Goal: Task Accomplishment & Management: Manage account settings

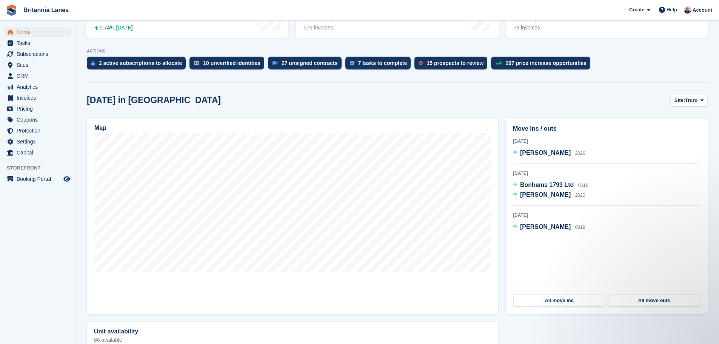
scroll to position [151, 0]
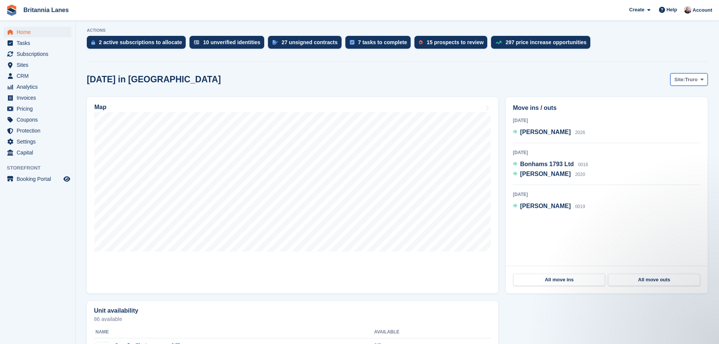
click at [677, 84] on button "Site: Truro" at bounding box center [689, 79] width 37 height 12
click at [657, 126] on link "[GEOGRAPHIC_DATA]" at bounding box center [671, 125] width 68 height 14
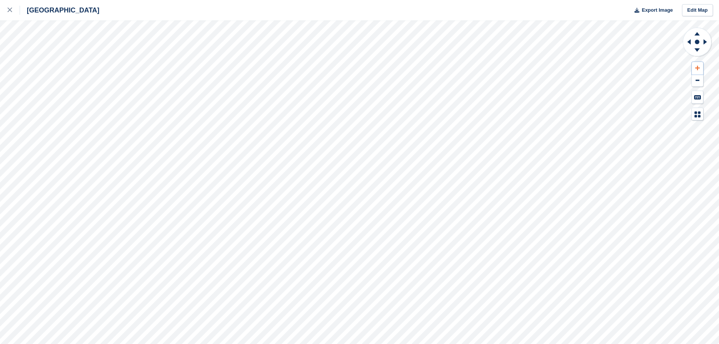
click at [699, 69] on icon at bounding box center [697, 67] width 5 height 5
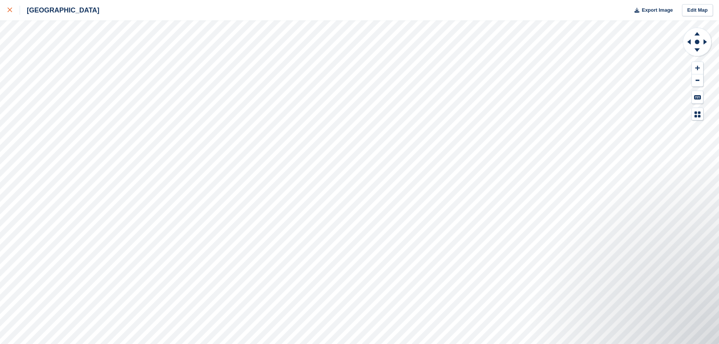
click at [14, 11] on div at bounding box center [14, 10] width 12 height 9
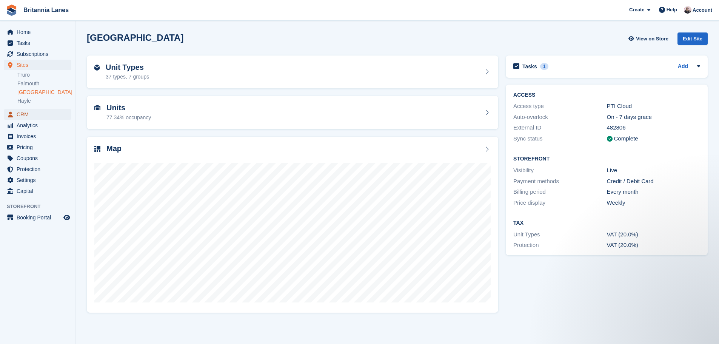
click at [32, 114] on span "CRM" at bounding box center [39, 114] width 45 height 11
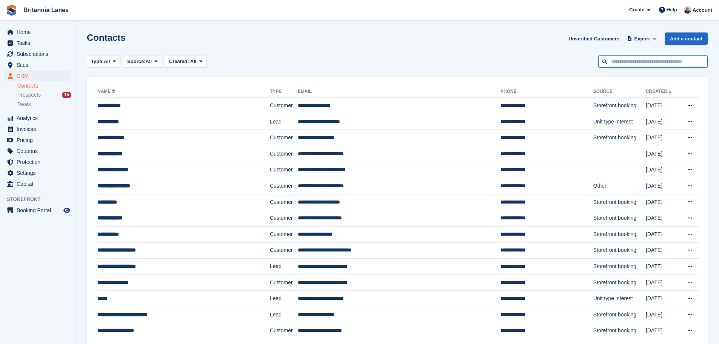
drag, startPoint x: 0, startPoint y: 0, endPoint x: 652, endPoint y: 59, distance: 654.3
click at [652, 59] on input "text" at bounding box center [652, 61] width 109 height 12
type input "*****"
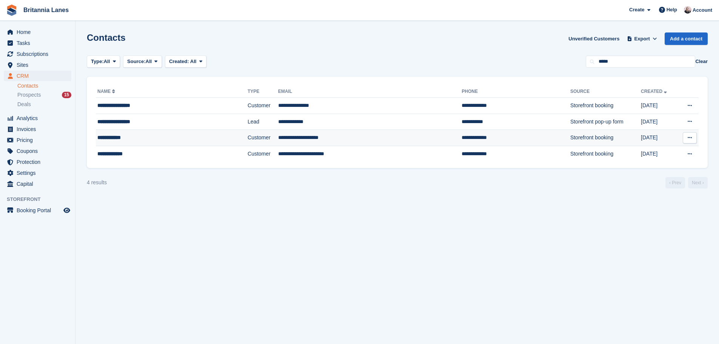
click at [154, 135] on div "**********" at bounding box center [153, 138] width 113 height 8
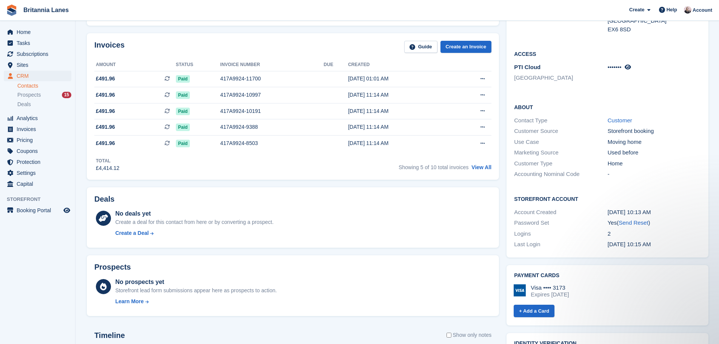
scroll to position [151, 0]
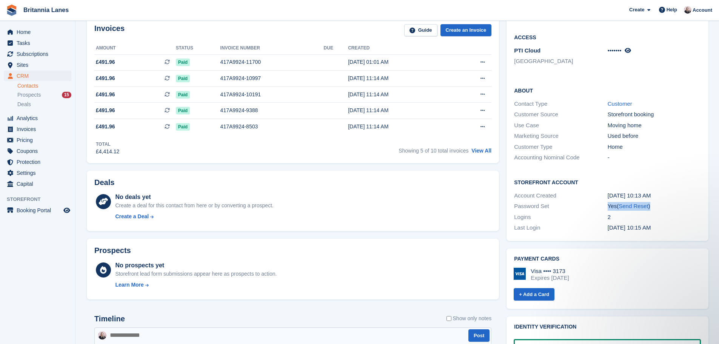
drag, startPoint x: 650, startPoint y: 197, endPoint x: 622, endPoint y: 204, distance: 28.5
click at [599, 201] on div "Password Set Yes ( Send Reset )" at bounding box center [607, 206] width 187 height 11
click at [660, 213] on div "2" at bounding box center [654, 217] width 93 height 9
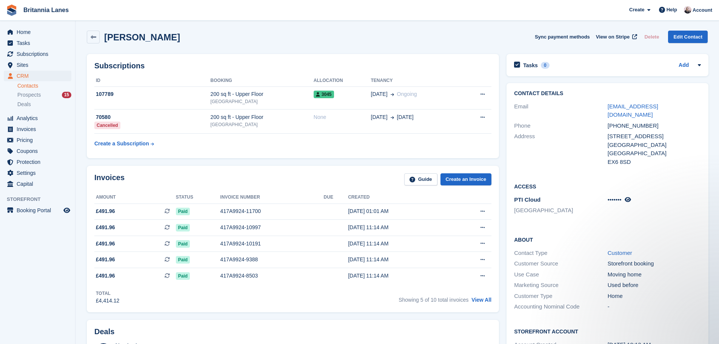
scroll to position [0, 0]
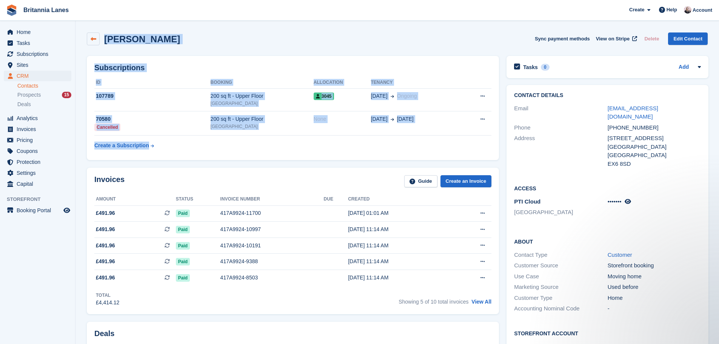
drag, startPoint x: 253, startPoint y: 138, endPoint x: 87, endPoint y: 37, distance: 193.9
click at [242, 43] on div "JANET GORDON Sync payment methods View on Stripe Delete Edit Contact" at bounding box center [397, 38] width 621 height 13
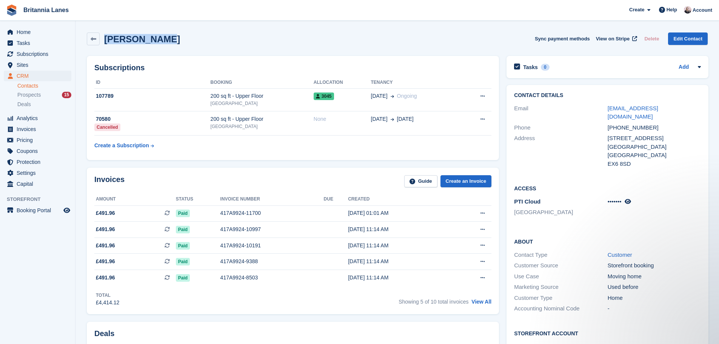
drag, startPoint x: 188, startPoint y: 40, endPoint x: 104, endPoint y: 40, distance: 84.2
click at [104, 40] on div "JANET GORDON Sync payment methods View on Stripe Delete Edit Contact" at bounding box center [397, 38] width 621 height 13
click at [219, 45] on div "JANET GORDON Sync payment methods View on Stripe Delete Edit Contact" at bounding box center [397, 40] width 629 height 23
click at [29, 37] on ul "Home" at bounding box center [37, 32] width 75 height 11
click at [46, 34] on span "Home" at bounding box center [39, 32] width 45 height 11
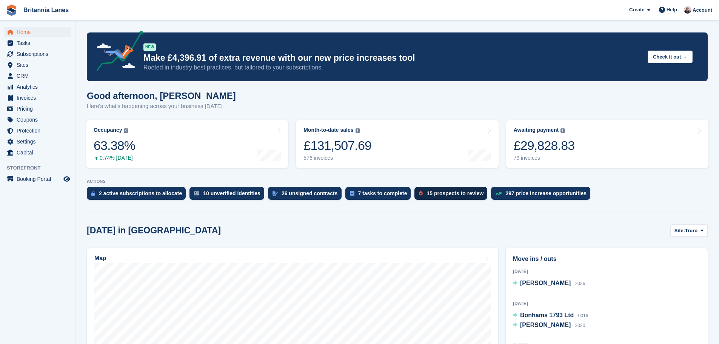
click at [417, 189] on div "15 prospects to review" at bounding box center [451, 193] width 73 height 13
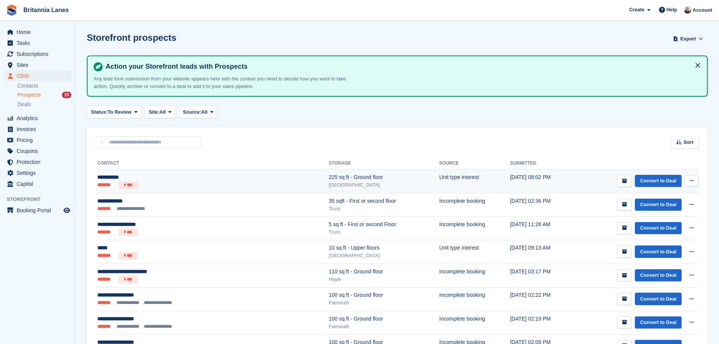
click at [688, 183] on button at bounding box center [692, 180] width 14 height 11
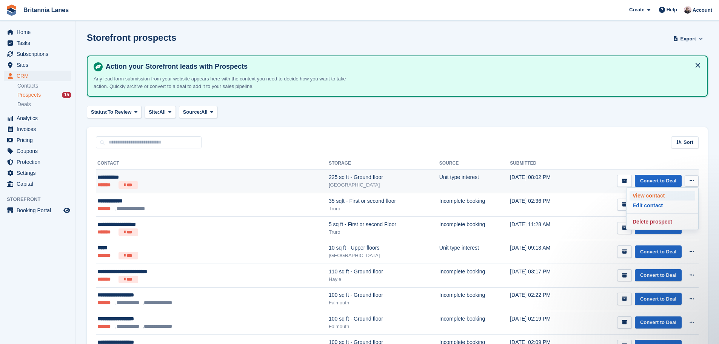
click at [648, 197] on p "View contact" at bounding box center [663, 196] width 66 height 10
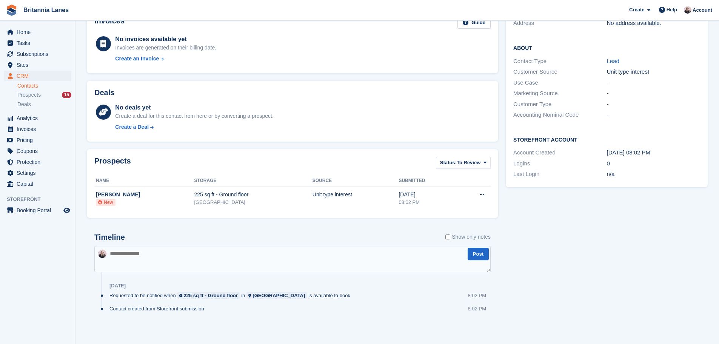
scroll to position [117, 0]
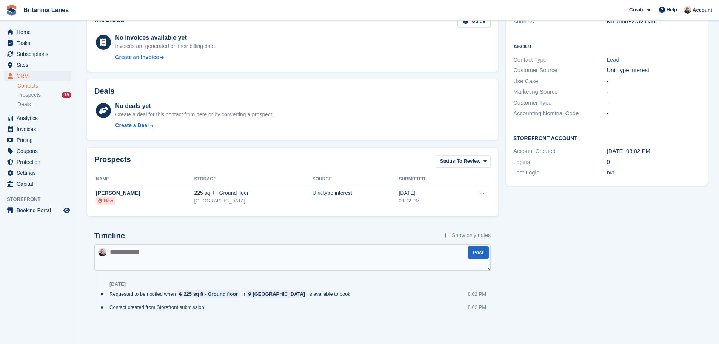
click at [164, 249] on textarea at bounding box center [292, 257] width 396 height 26
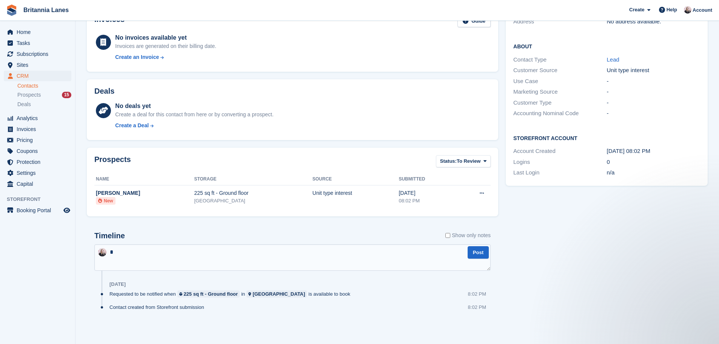
scroll to position [0, 0]
type textarea "*"
type textarea "**********"
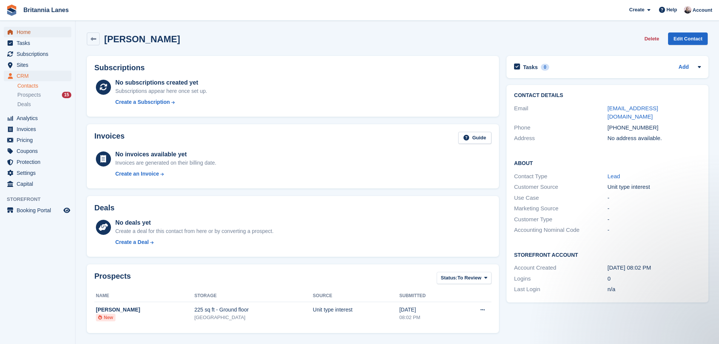
click at [31, 32] on span "Home" at bounding box center [39, 32] width 45 height 11
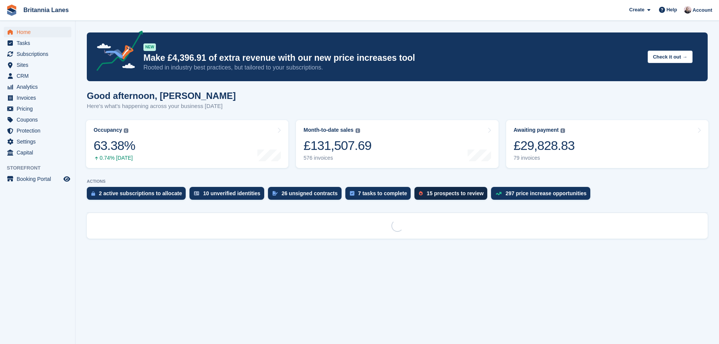
click at [435, 197] on div "15 prospects to review" at bounding box center [451, 193] width 73 height 13
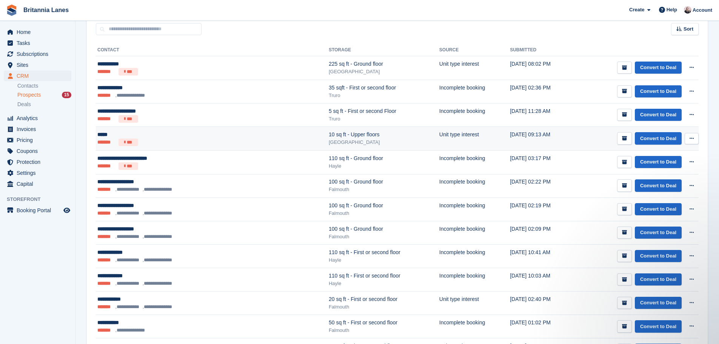
click at [329, 133] on div "10 sq ft - Upper floors" at bounding box center [384, 135] width 111 height 8
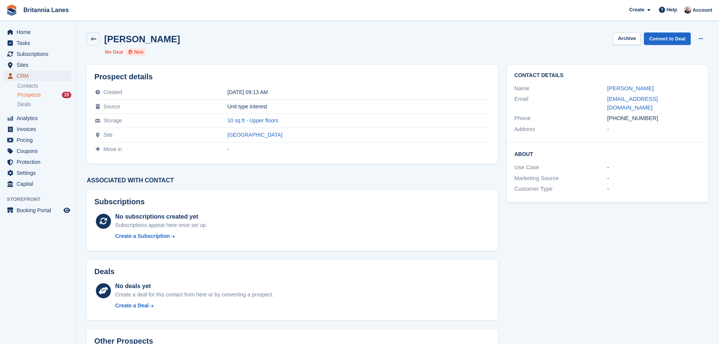
click at [27, 77] on span "CRM" at bounding box center [39, 76] width 45 height 11
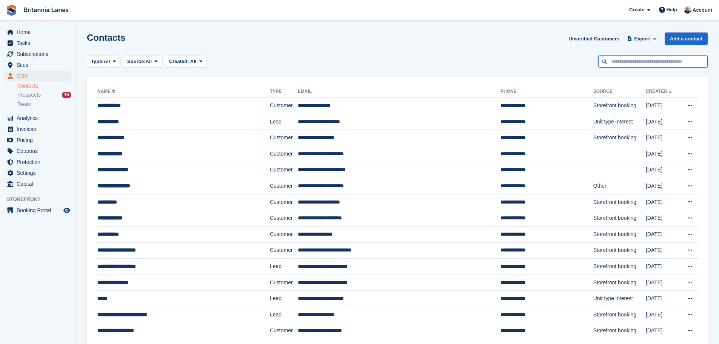
click at [639, 65] on input "text" at bounding box center [652, 61] width 109 height 12
type input "*******"
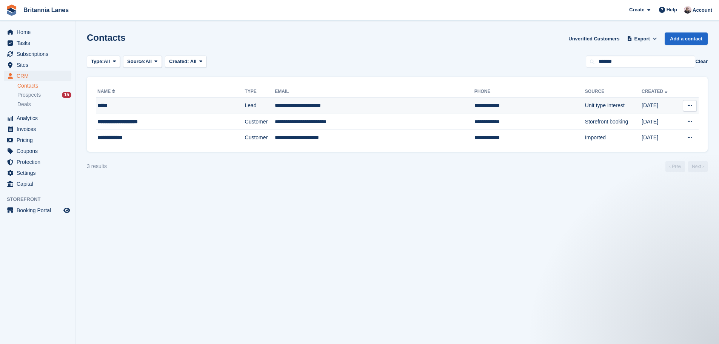
click at [106, 101] on td "*****" at bounding box center [170, 106] width 149 height 16
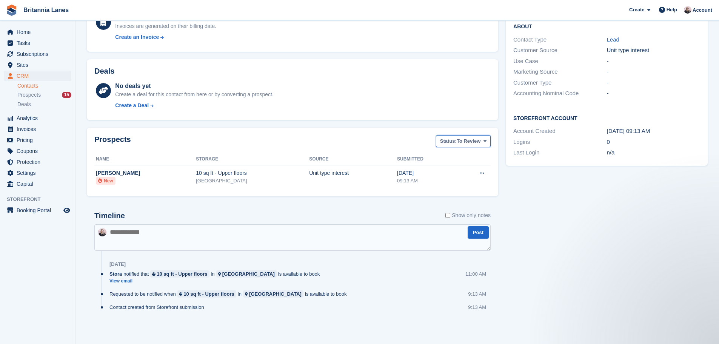
click at [456, 142] on span "Status:" at bounding box center [448, 141] width 17 height 8
click at [312, 149] on div "Prospects Status: To Review All Archived To Review" at bounding box center [292, 143] width 396 height 17
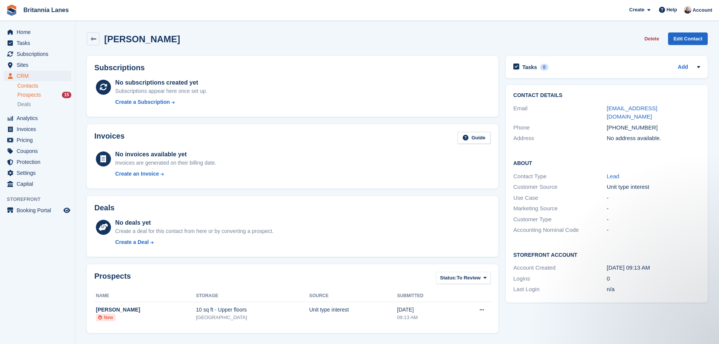
click at [32, 96] on span "Prospects" at bounding box center [28, 94] width 23 height 7
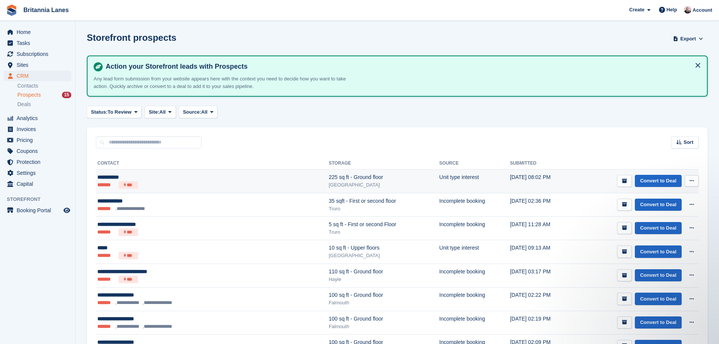
click at [456, 183] on td "Unit type interest" at bounding box center [474, 182] width 71 height 24
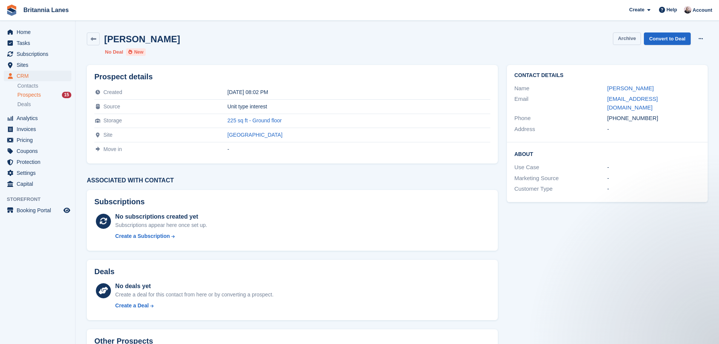
click at [626, 39] on button "Archive" at bounding box center [627, 38] width 28 height 12
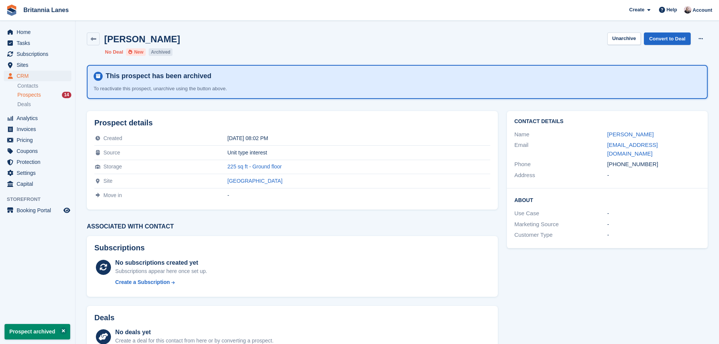
click at [34, 95] on span "Prospects" at bounding box center [28, 94] width 23 height 7
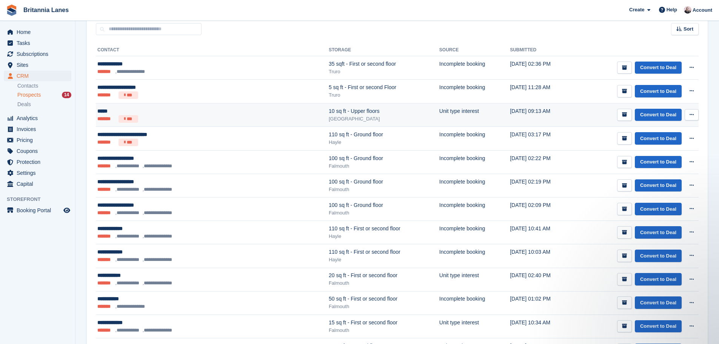
click at [329, 118] on div "[GEOGRAPHIC_DATA]" at bounding box center [384, 119] width 111 height 8
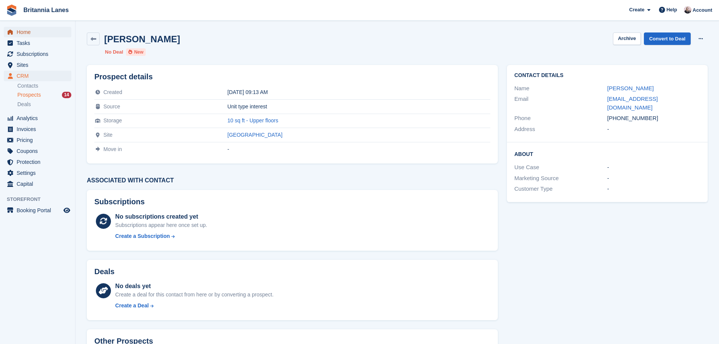
click at [31, 35] on span "Home" at bounding box center [39, 32] width 45 height 11
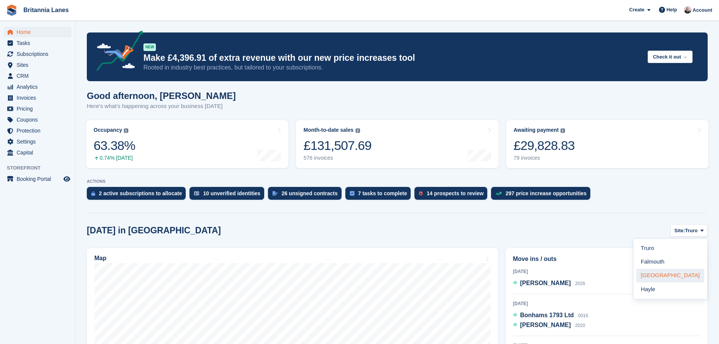
click at [668, 279] on link "[GEOGRAPHIC_DATA]" at bounding box center [671, 276] width 68 height 14
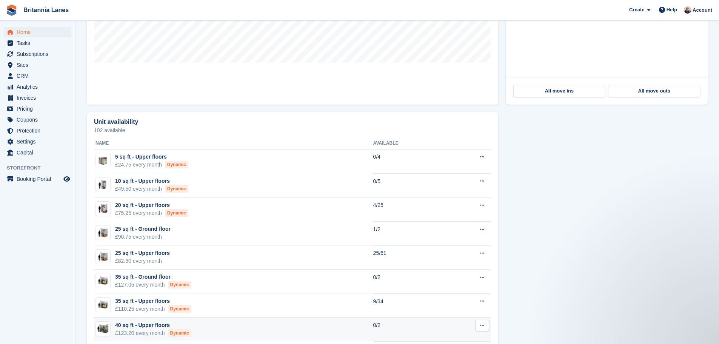
scroll to position [378, 0]
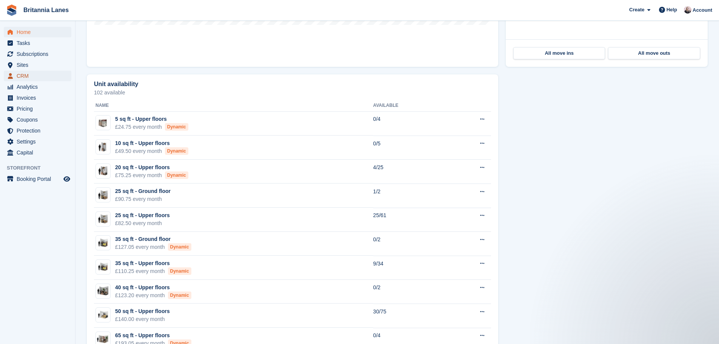
click at [30, 77] on span "CRM" at bounding box center [39, 76] width 45 height 11
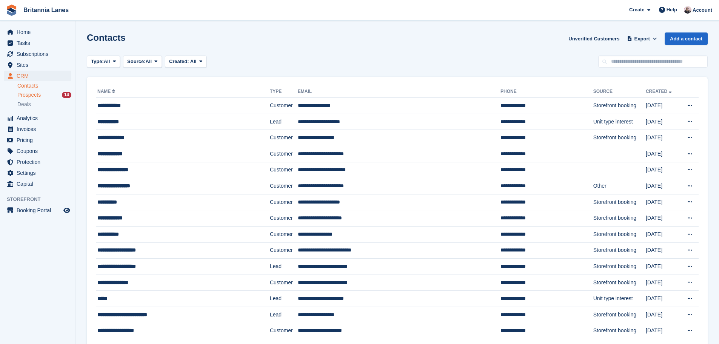
click at [50, 91] on link "Prospects 14" at bounding box center [44, 95] width 54 height 8
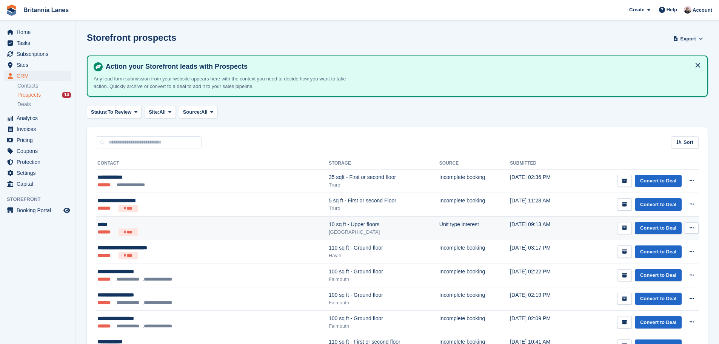
click at [214, 227] on div "*****" at bounding box center [172, 224] width 150 height 8
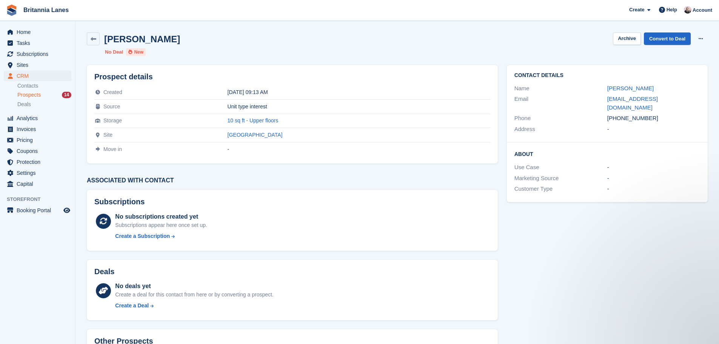
drag, startPoint x: 276, startPoint y: 108, endPoint x: 223, endPoint y: 108, distance: 53.2
click at [223, 108] on tr "Source Unit type interest" at bounding box center [292, 107] width 396 height 14
click at [310, 108] on div "Unit type interest" at bounding box center [359, 106] width 263 height 6
click at [701, 40] on icon at bounding box center [701, 38] width 4 height 5
click at [233, 62] on div "Prospect details Created 20 Sep 2025, 09:13 AM Source Unit type interest Storag…" at bounding box center [292, 114] width 420 height 108
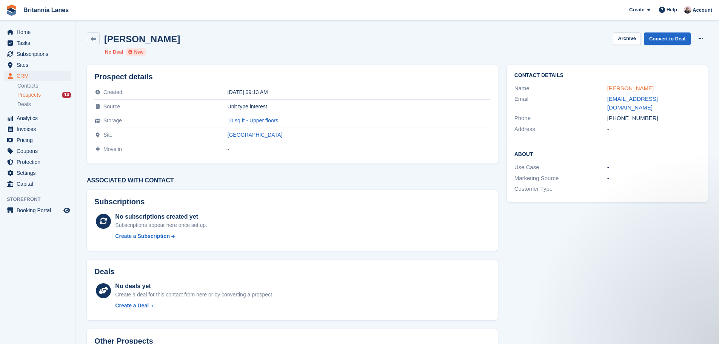
click at [619, 86] on link "Janet" at bounding box center [630, 88] width 46 height 6
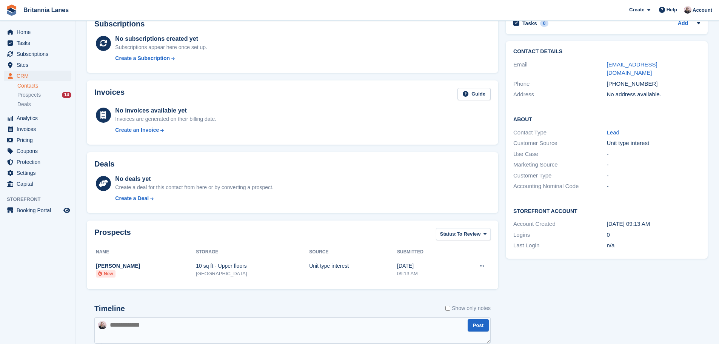
scroll to position [137, 0]
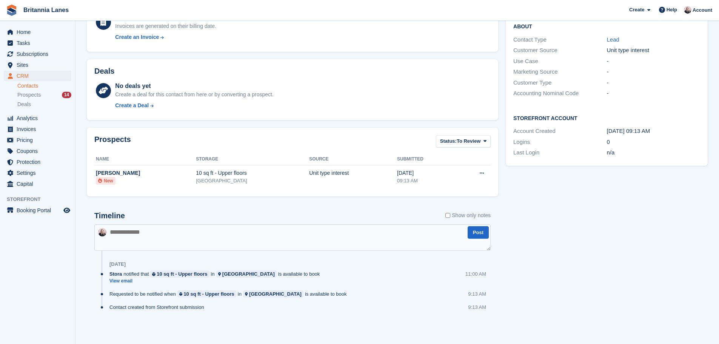
click at [205, 239] on textarea at bounding box center [292, 237] width 396 height 26
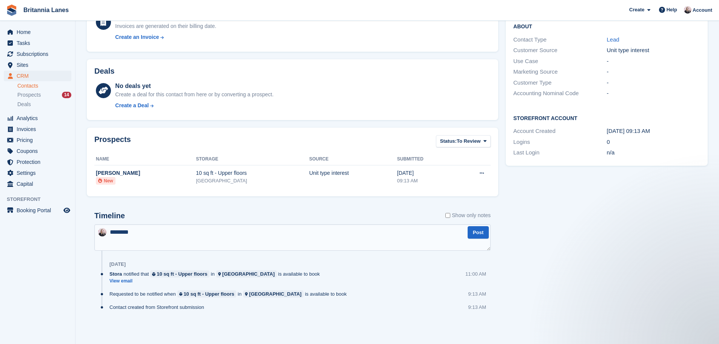
scroll to position [0, 0]
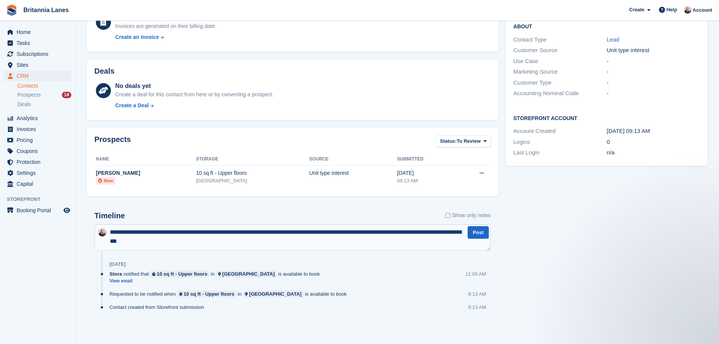
type textarea "**********"
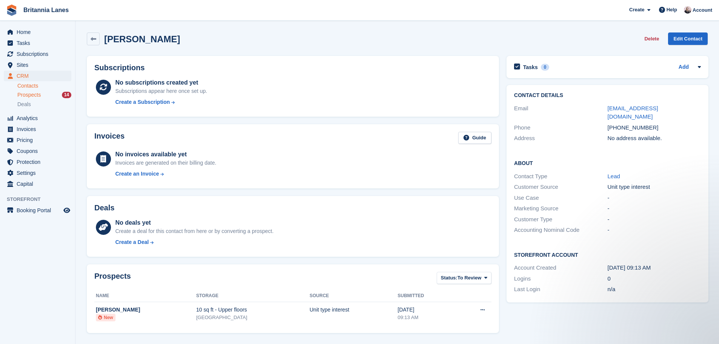
click at [57, 97] on div "Prospects 14" at bounding box center [44, 94] width 54 height 7
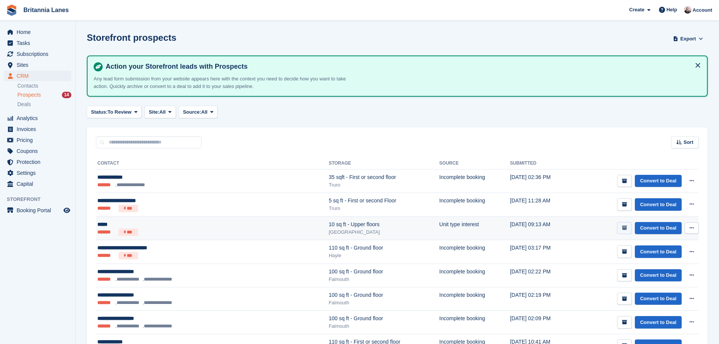
click at [627, 232] on button "submit" at bounding box center [624, 228] width 15 height 12
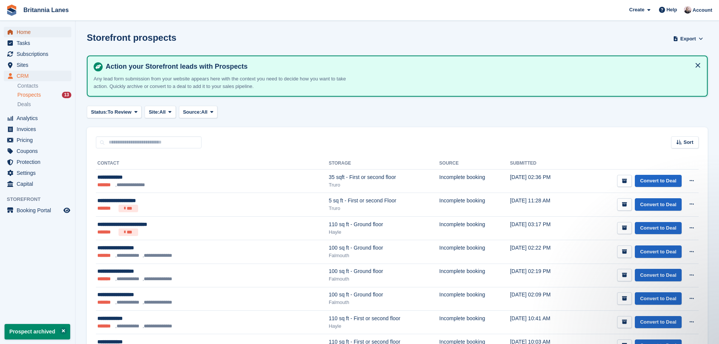
click at [36, 28] on span "Home" at bounding box center [39, 32] width 45 height 11
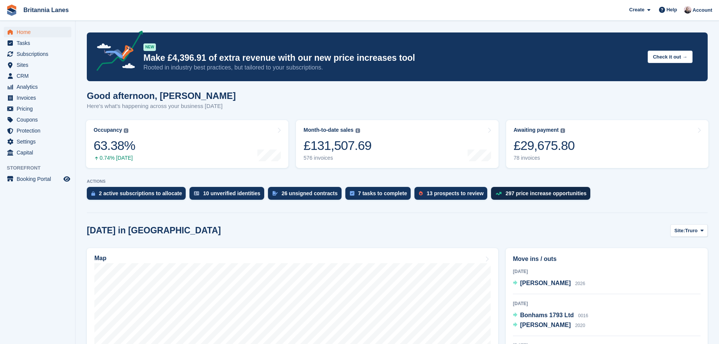
click at [521, 191] on div "297 price increase opportunities" at bounding box center [546, 193] width 81 height 6
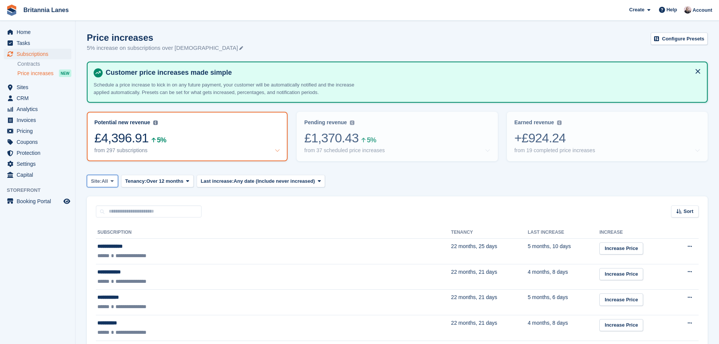
click at [107, 183] on span "All" at bounding box center [105, 181] width 6 height 8
click at [118, 248] on link "Hayle" at bounding box center [124, 254] width 68 height 14
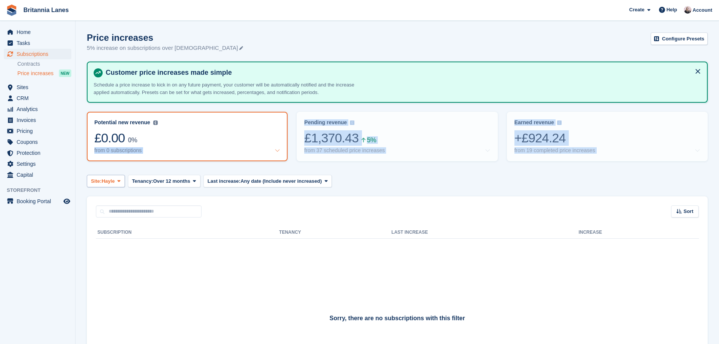
click at [103, 187] on turbo-frame "Price increases 5% increase on subscriptions over 12 months old Configure Prese…" at bounding box center [397, 229] width 621 height 394
click at [105, 182] on span "Hayle" at bounding box center [108, 181] width 13 height 8
click at [113, 237] on link "[GEOGRAPHIC_DATA]" at bounding box center [124, 240] width 68 height 14
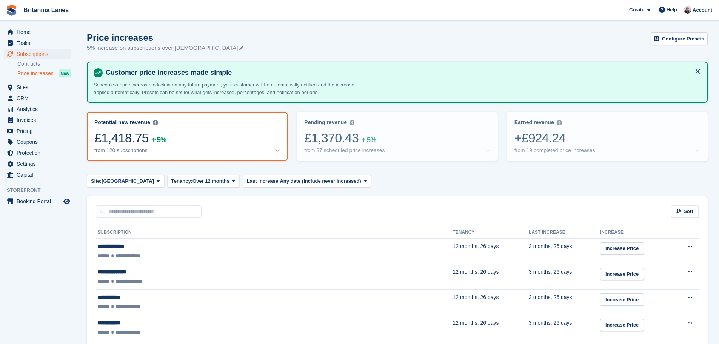
click at [423, 187] on div "Site: Exeter All Truro Falmouth Exeter Hayle Tenancy: Over 12 months Any length…" at bounding box center [397, 181] width 621 height 12
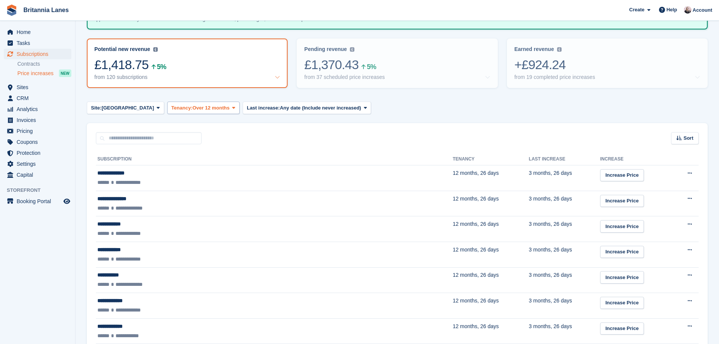
scroll to position [76, 0]
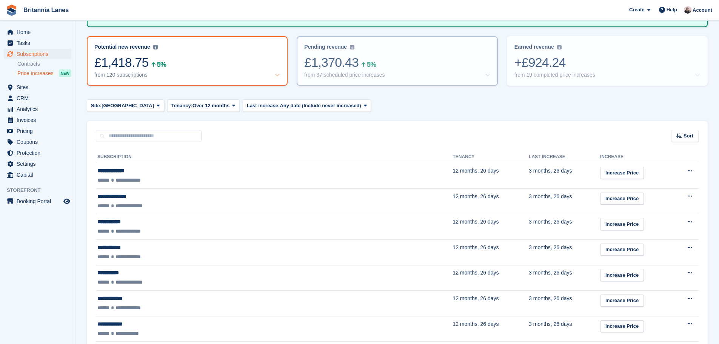
click at [347, 64] on div "£1,370.43 5%" at bounding box center [397, 62] width 186 height 15
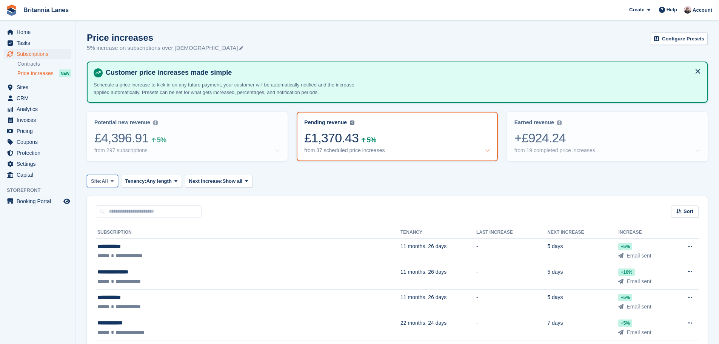
click at [102, 184] on span "Site:" at bounding box center [96, 181] width 11 height 8
click at [111, 242] on link "[GEOGRAPHIC_DATA]" at bounding box center [124, 240] width 68 height 14
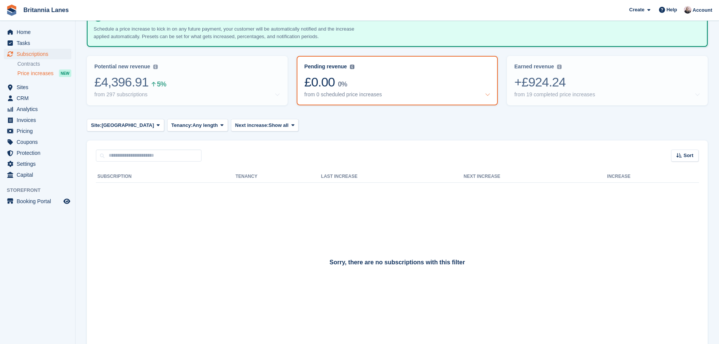
scroll to position [76, 0]
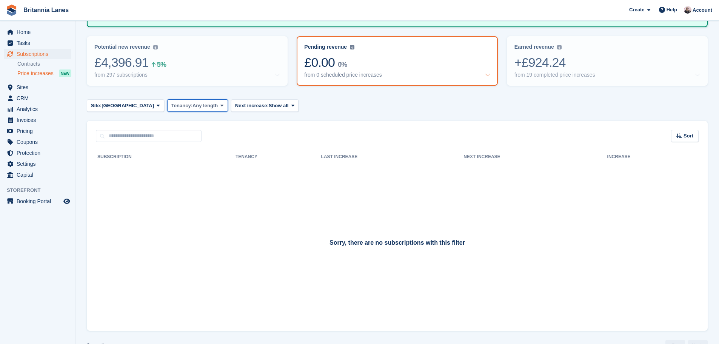
click at [170, 100] on button "Tenancy: Any length" at bounding box center [197, 105] width 61 height 12
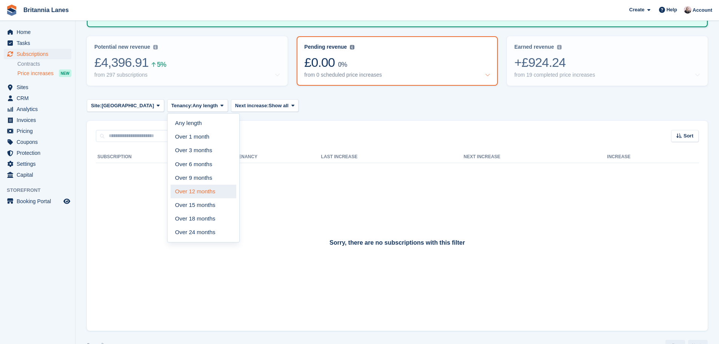
click at [177, 196] on link "Over 12 months" at bounding box center [204, 192] width 66 height 14
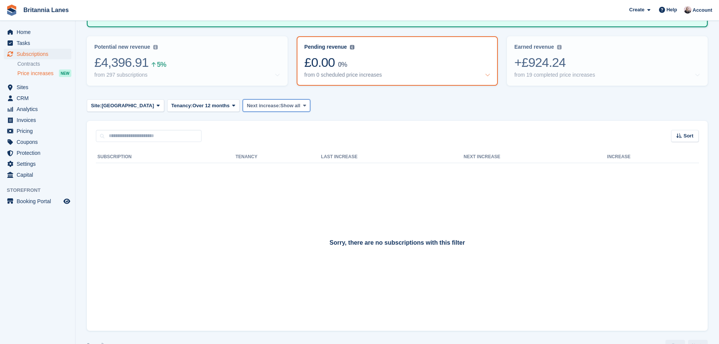
click at [247, 104] on span "Next increase:" at bounding box center [264, 106] width 34 height 8
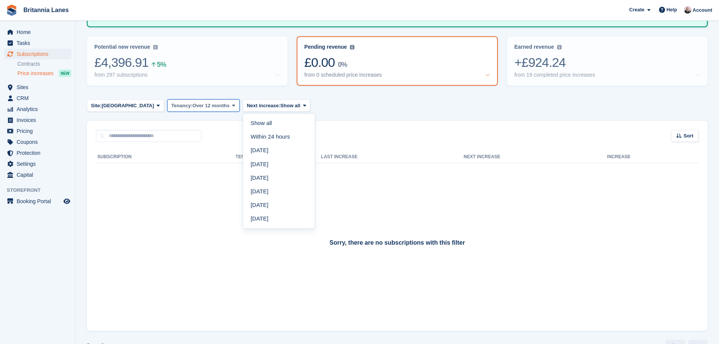
click at [193, 109] on span "Over 12 months" at bounding box center [211, 106] width 37 height 8
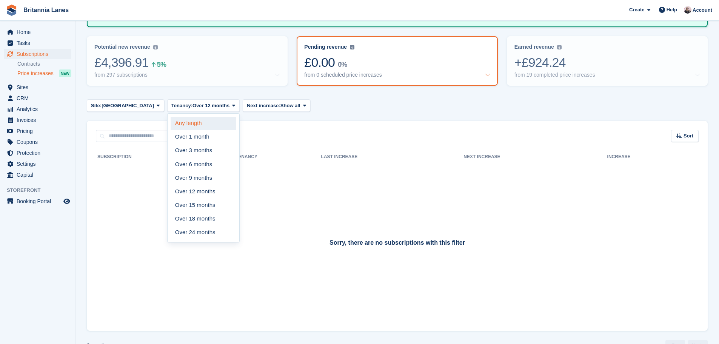
click at [171, 125] on link "Any length" at bounding box center [204, 124] width 66 height 14
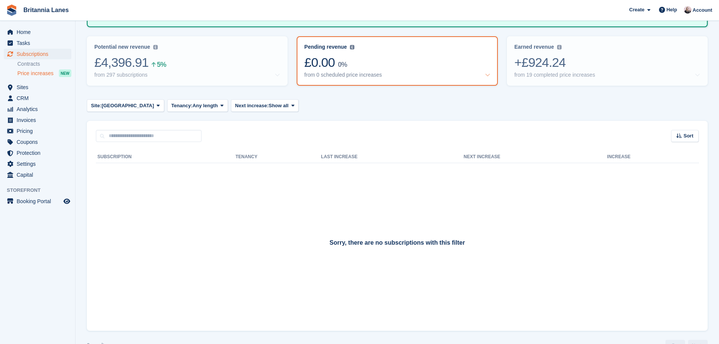
drag, startPoint x: 342, startPoint y: 114, endPoint x: 318, endPoint y: 104, distance: 25.6
click at [342, 113] on turbo-frame "Price increases 5% increase on subscriptions over 12 months old Configure Prese…" at bounding box center [397, 154] width 621 height 394
click at [178, 49] on div "Potential new revenue Potential recurring revenue based on 5% increase on all t…" at bounding box center [187, 47] width 186 height 6
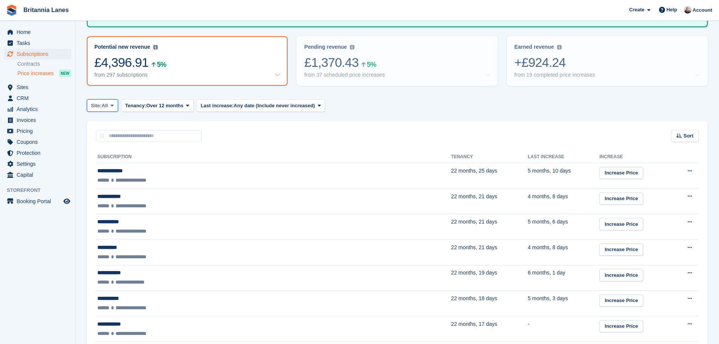
click at [102, 108] on span "Site:" at bounding box center [96, 106] width 11 height 8
click at [125, 163] on link "[GEOGRAPHIC_DATA]" at bounding box center [124, 164] width 68 height 14
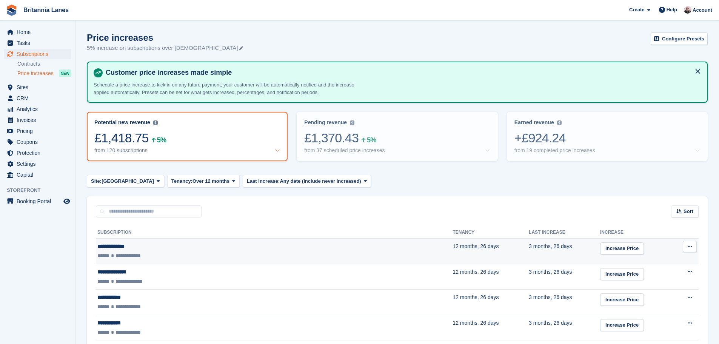
click at [694, 245] on button at bounding box center [690, 246] width 14 height 11
click at [642, 269] on p "View customer" at bounding box center [661, 271] width 66 height 10
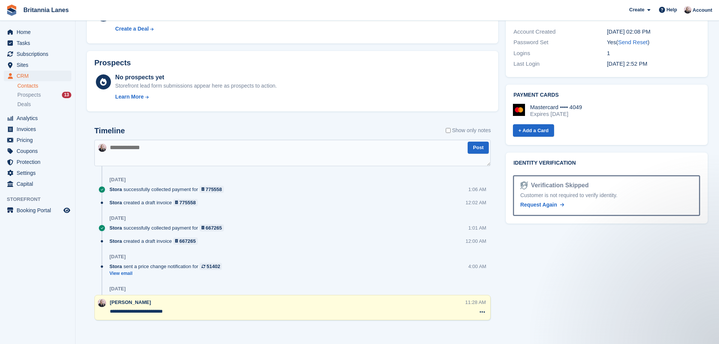
scroll to position [380, 0]
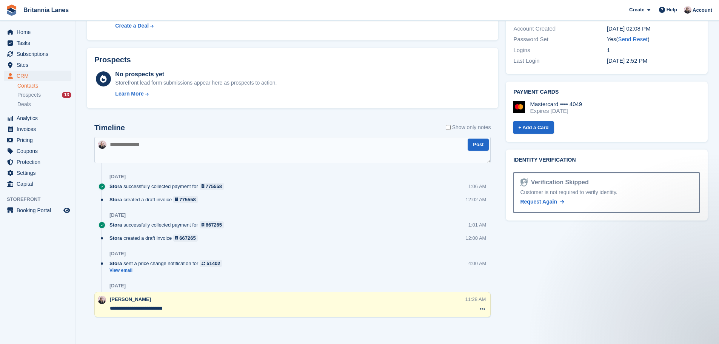
drag, startPoint x: 595, startPoint y: 104, endPoint x: 522, endPoint y: 97, distance: 73.2
click at [522, 101] on div "Mastercard •••• 4049 Expires September 2026" at bounding box center [606, 108] width 187 height 14
click at [666, 123] on div "+ Add a Card" at bounding box center [606, 127] width 187 height 14
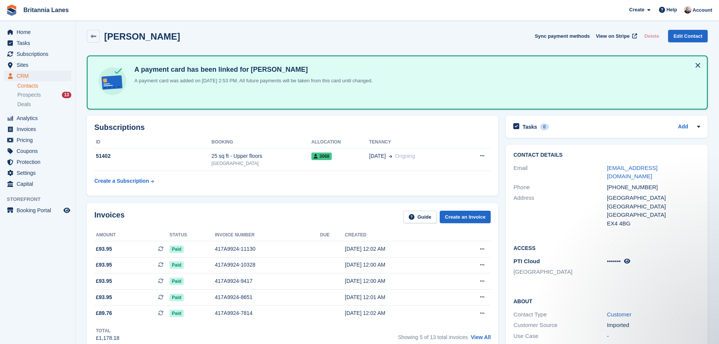
scroll to position [0, 0]
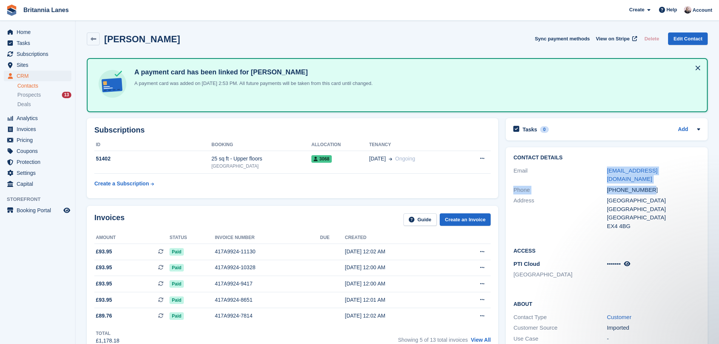
drag, startPoint x: 664, startPoint y: 181, endPoint x: 590, endPoint y: 167, distance: 74.6
click at [590, 167] on div "Contact Details Email hbenkert213@gmail.com Phone +491727160736 Address Bonhay …" at bounding box center [607, 193] width 202 height 92
click at [638, 213] on div "United Kingdom" at bounding box center [653, 217] width 93 height 9
drag, startPoint x: 633, startPoint y: 214, endPoint x: 623, endPoint y: 209, distance: 11.3
click at [623, 210] on div "Bonhay House Bonhay Road Exeter United Kingdom EX4 4BG" at bounding box center [653, 213] width 93 height 34
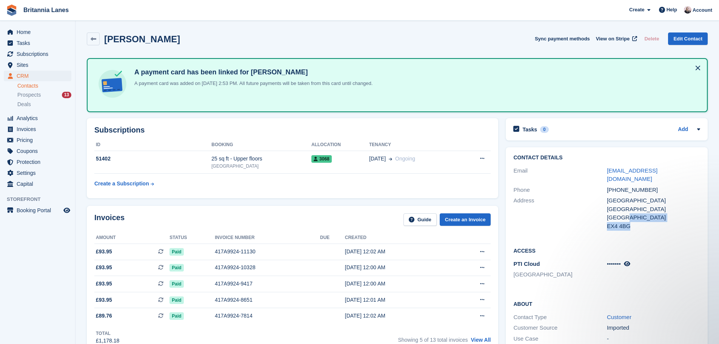
click at [636, 228] on div "Contact Details Email hbenkert213@gmail.com Phone +491727160736 Address Bonhay …" at bounding box center [607, 193] width 202 height 92
click at [33, 51] on span "Subscriptions" at bounding box center [39, 54] width 45 height 11
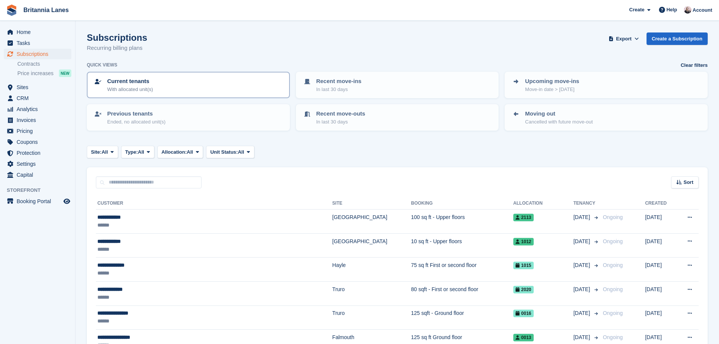
click at [162, 88] on div "Current tenants With allocated unit(s)" at bounding box center [189, 85] width 190 height 16
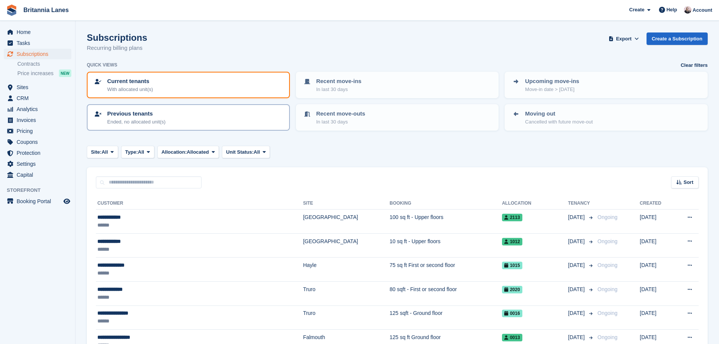
click at [154, 114] on p "Previous tenants" at bounding box center [136, 113] width 59 height 9
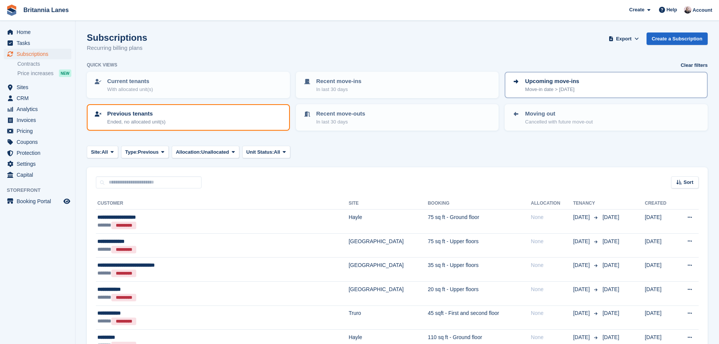
click at [606, 92] on div "Upcoming move-ins Move-in date > today" at bounding box center [607, 85] width 190 height 16
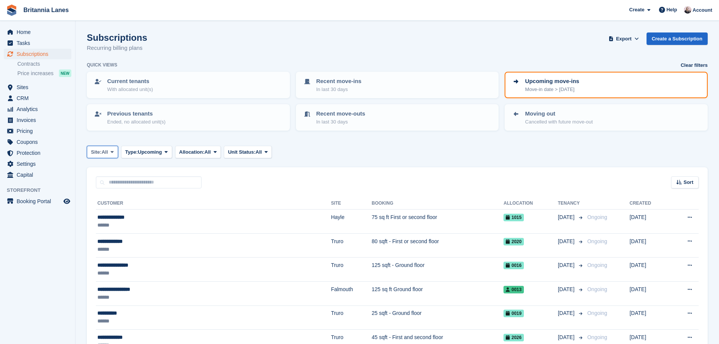
click at [95, 147] on button "Site: All" at bounding box center [102, 152] width 31 height 12
click at [115, 209] on link "[GEOGRAPHIC_DATA]" at bounding box center [124, 211] width 68 height 14
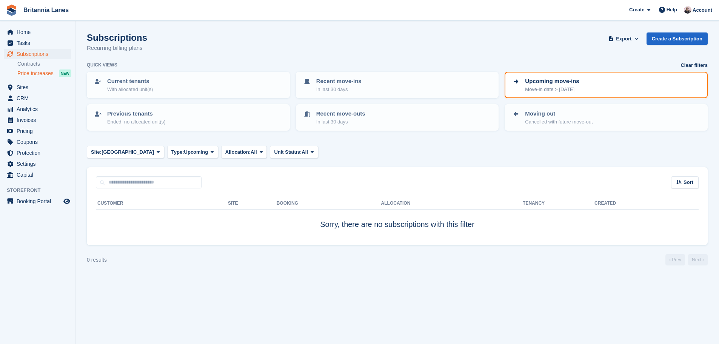
click at [42, 75] on span "Price increases" at bounding box center [35, 73] width 36 height 7
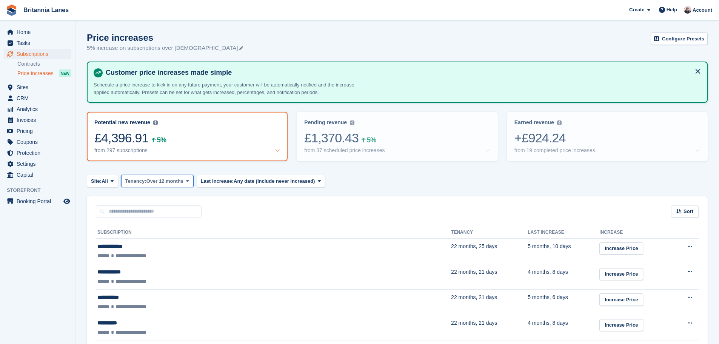
click at [148, 185] on button "Tenancy: Over 12 months" at bounding box center [157, 181] width 72 height 12
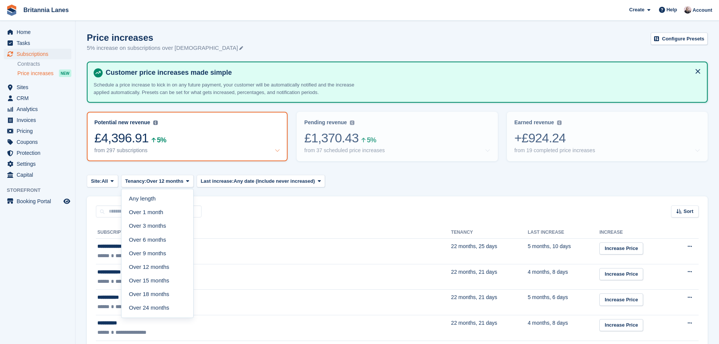
click at [368, 183] on div "Site: All All Truro Falmouth Exeter Hayle Tenancy: Over 12 months Any length Ov…" at bounding box center [397, 181] width 621 height 12
click at [357, 160] on div "Pending revenue Recurring revenue based on the 37 price increases you've set up…" at bounding box center [397, 136] width 201 height 49
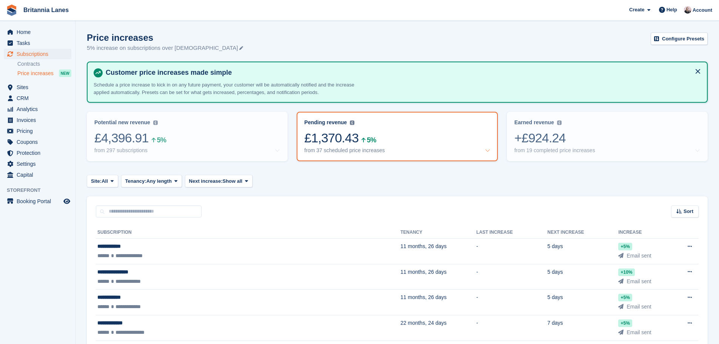
click at [195, 102] on div "Customer price increases made simple Schedule a price increase to kick in on an…" at bounding box center [397, 83] width 621 height 42
click at [191, 134] on div "£4,396.91 5%" at bounding box center [187, 137] width 186 height 15
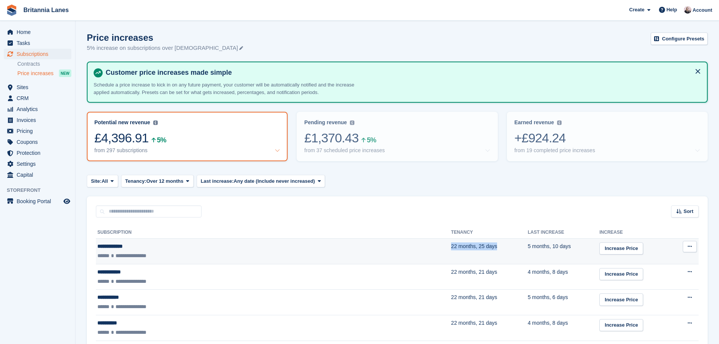
drag, startPoint x: 356, startPoint y: 248, endPoint x: 310, endPoint y: 241, distance: 46.1
click at [451, 242] on td "22 months, 25 days" at bounding box center [489, 252] width 77 height 26
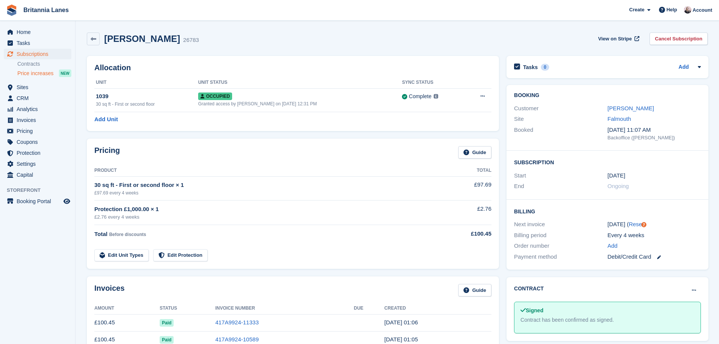
click at [35, 71] on span "Price increases" at bounding box center [35, 73] width 36 height 7
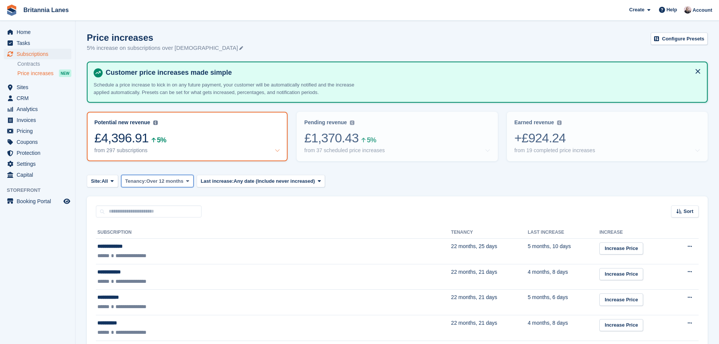
click at [146, 184] on span "Tenancy:" at bounding box center [135, 181] width 21 height 8
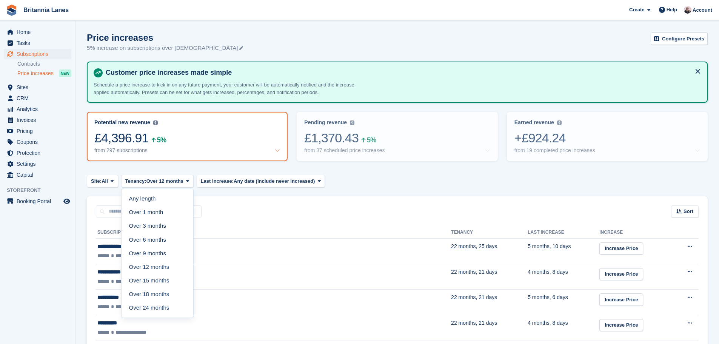
click at [430, 183] on div "Site: All All Truro Falmouth Exeter Hayle Tenancy: Over 12 months Any length Ov…" at bounding box center [397, 181] width 621 height 12
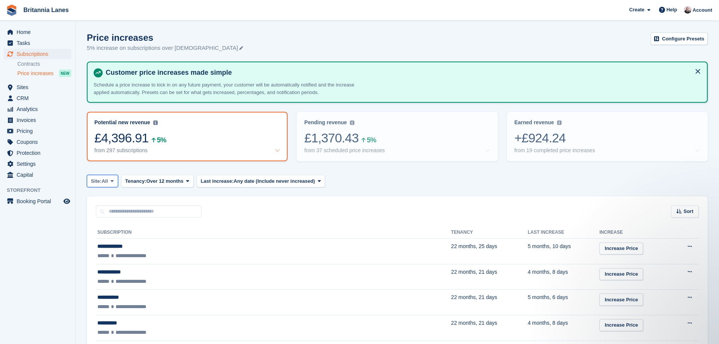
click at [100, 183] on span "Site:" at bounding box center [96, 181] width 11 height 8
click at [115, 241] on link "[GEOGRAPHIC_DATA]" at bounding box center [124, 240] width 68 height 14
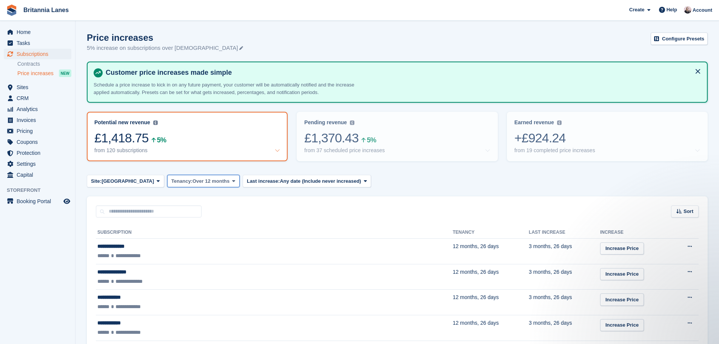
click at [171, 182] on span "Tenancy:" at bounding box center [181, 181] width 21 height 8
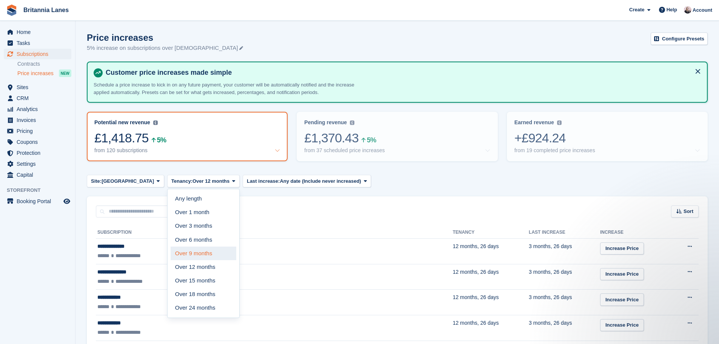
click at [171, 251] on link "Over 9 months" at bounding box center [204, 254] width 66 height 14
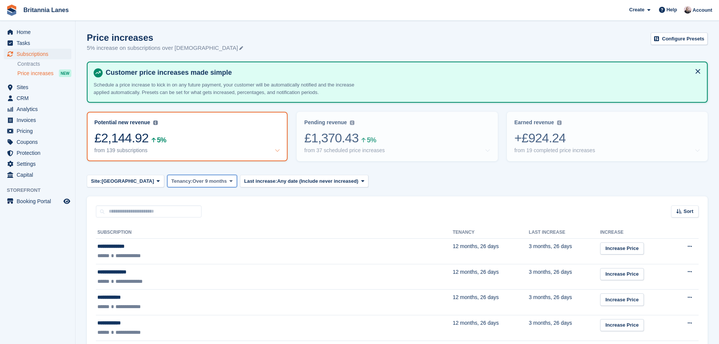
click at [193, 184] on span "Over 9 months" at bounding box center [210, 181] width 34 height 8
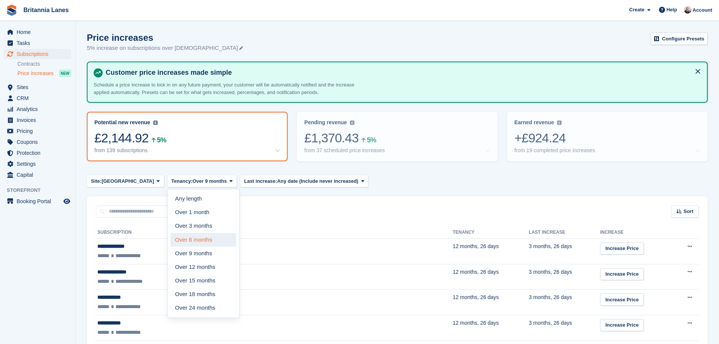
click at [171, 236] on link "Over 6 months" at bounding box center [204, 240] width 66 height 14
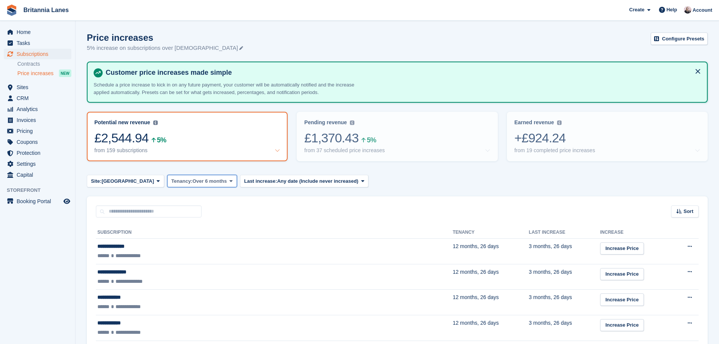
click at [193, 182] on span "Over 6 months" at bounding box center [210, 181] width 34 height 8
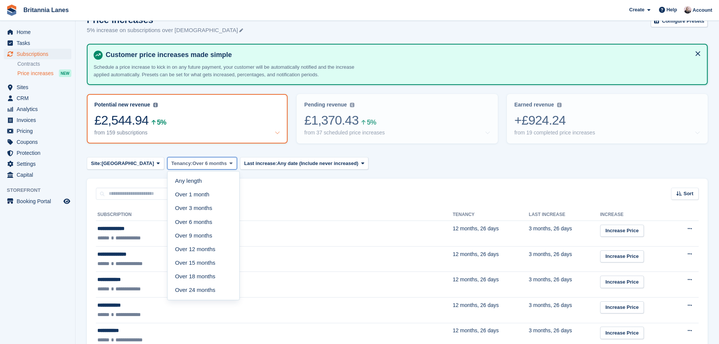
scroll to position [38, 0]
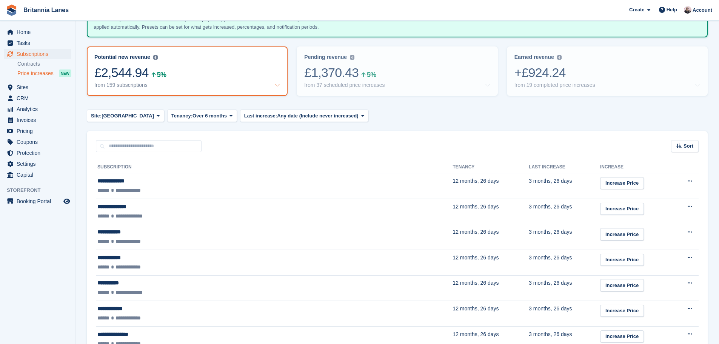
scroll to position [113, 0]
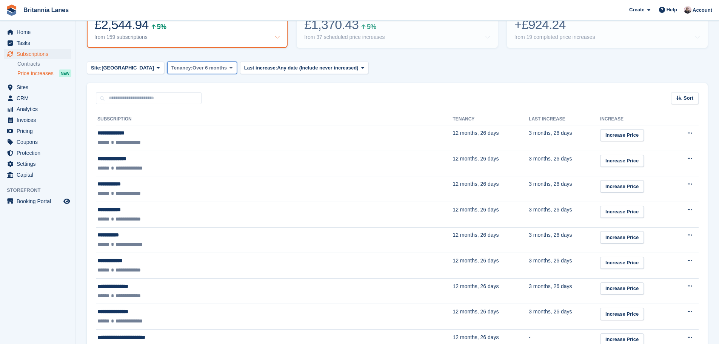
click at [193, 68] on span "Over 6 months" at bounding box center [210, 68] width 34 height 8
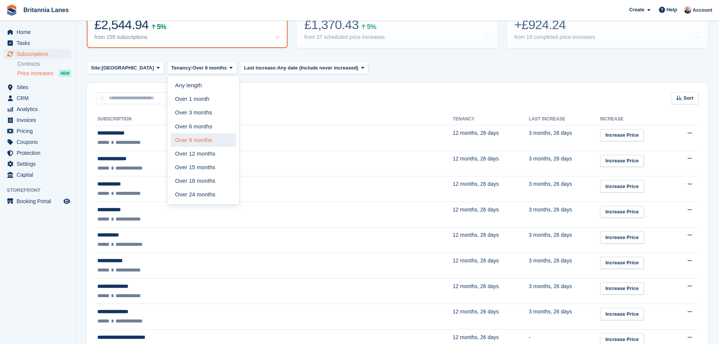
click at [171, 139] on link "Over 9 months" at bounding box center [204, 140] width 66 height 14
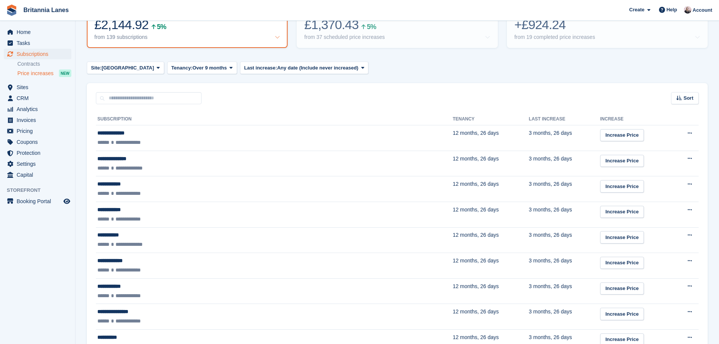
drag, startPoint x: 364, startPoint y: 106, endPoint x: 514, endPoint y: 92, distance: 150.9
click at [514, 92] on div "Sort Sort by Customer name Tenancy Last increase Tenancy (longest first) Tenanc…" at bounding box center [397, 94] width 621 height 22
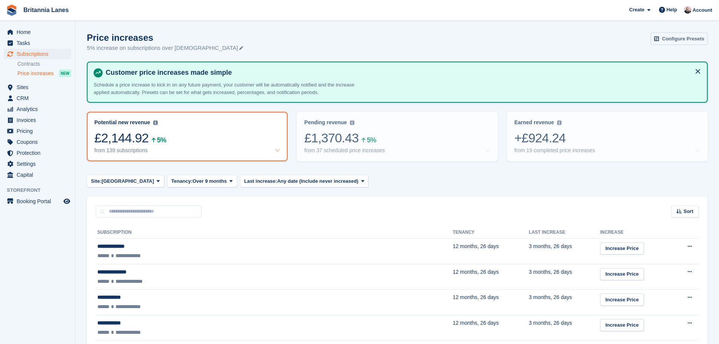
click at [678, 40] on link "Configure Presets" at bounding box center [679, 38] width 57 height 12
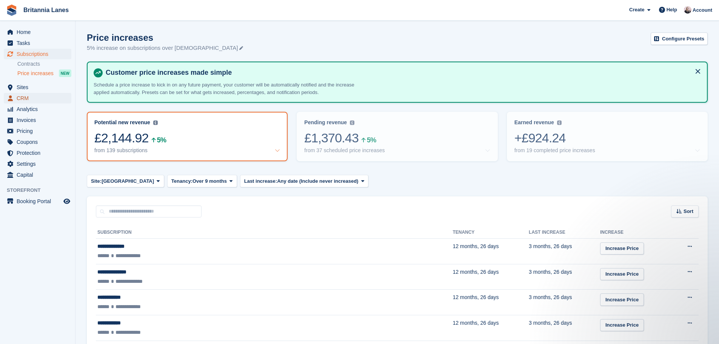
click at [25, 97] on span "CRM" at bounding box center [39, 98] width 45 height 11
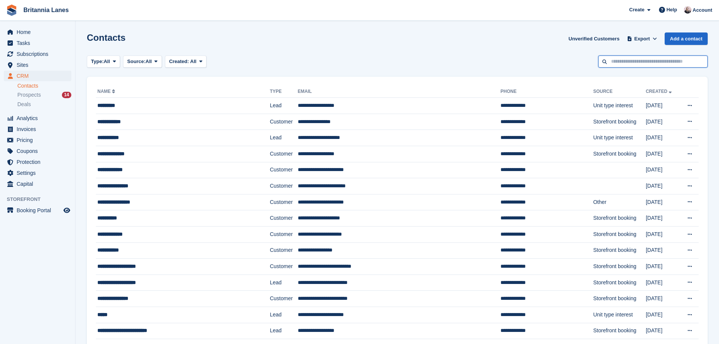
click at [658, 59] on input "text" at bounding box center [652, 61] width 109 height 12
type input "****"
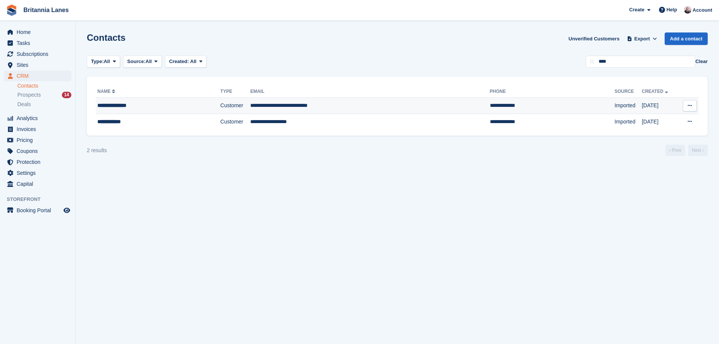
click at [282, 111] on td "**********" at bounding box center [369, 106] width 239 height 16
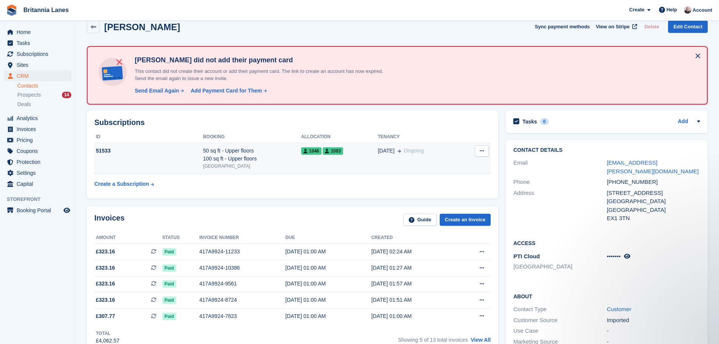
click at [244, 157] on div "50 sq ft - Upper floors 100 sq ft - Upper floors" at bounding box center [252, 155] width 98 height 16
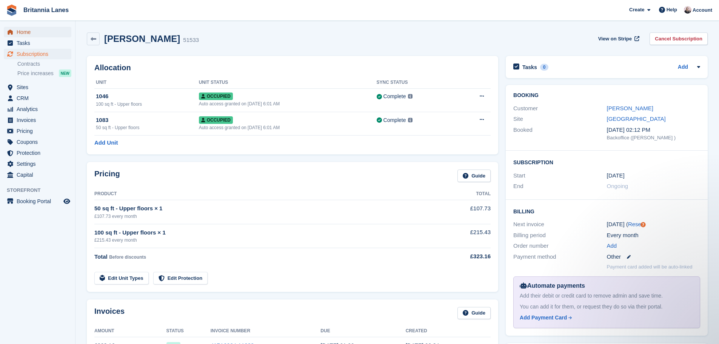
click at [28, 36] on span "Home" at bounding box center [39, 32] width 45 height 11
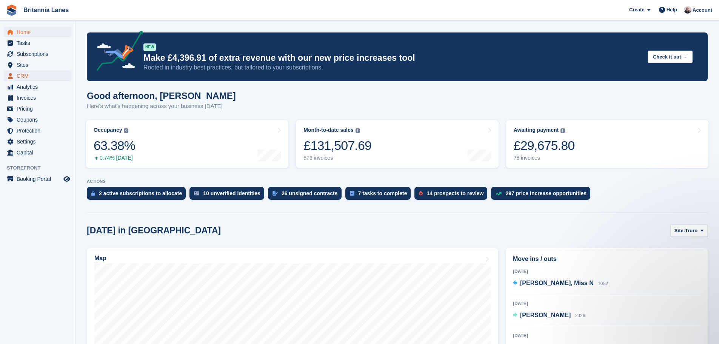
click at [37, 76] on span "CRM" at bounding box center [39, 76] width 45 height 11
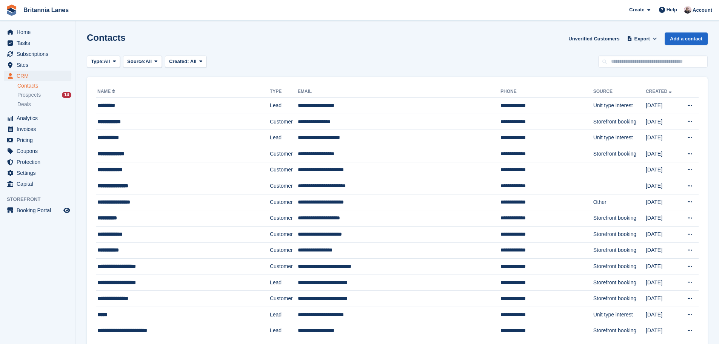
click at [648, 64] on input "text" at bounding box center [652, 61] width 109 height 12
type input "****"
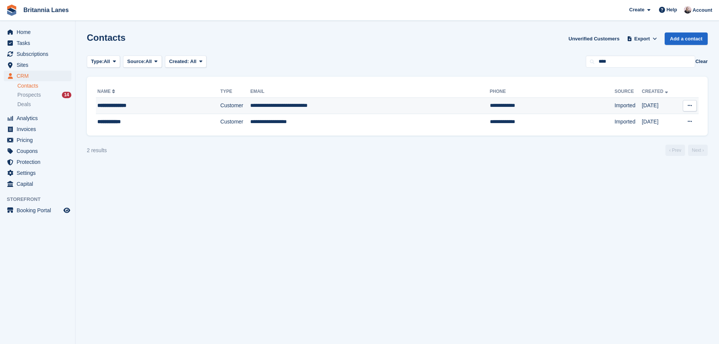
click at [311, 104] on td "**********" at bounding box center [369, 106] width 239 height 16
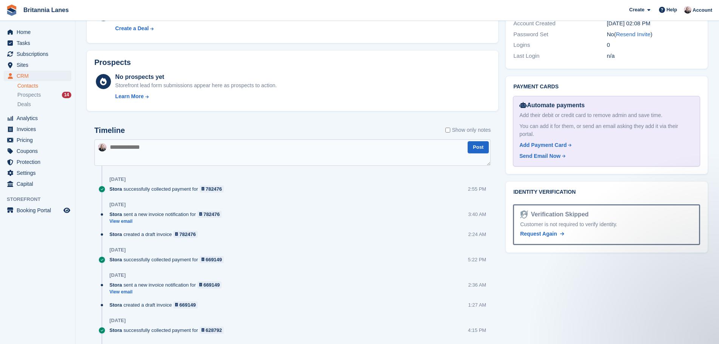
click at [192, 157] on textarea at bounding box center [292, 152] width 396 height 26
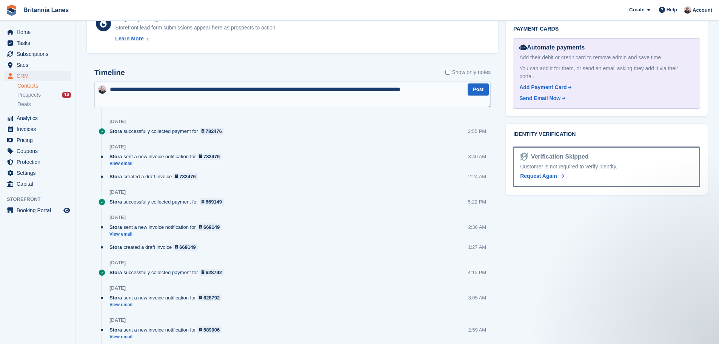
scroll to position [427, 0]
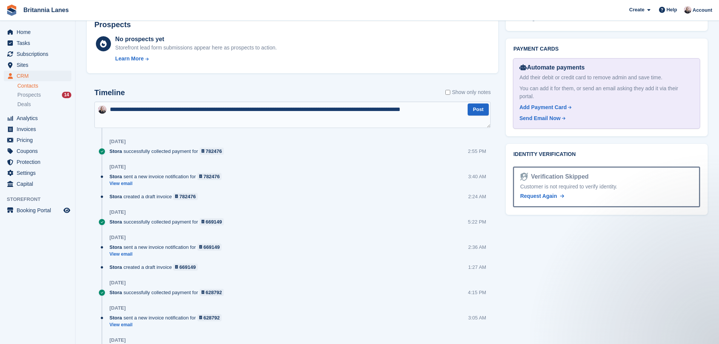
click at [460, 131] on div "**********" at bounding box center [292, 277] width 396 height 379
click at [456, 112] on textarea "**********" at bounding box center [292, 115] width 396 height 26
click at [228, 118] on textarea "**********" at bounding box center [292, 115] width 396 height 26
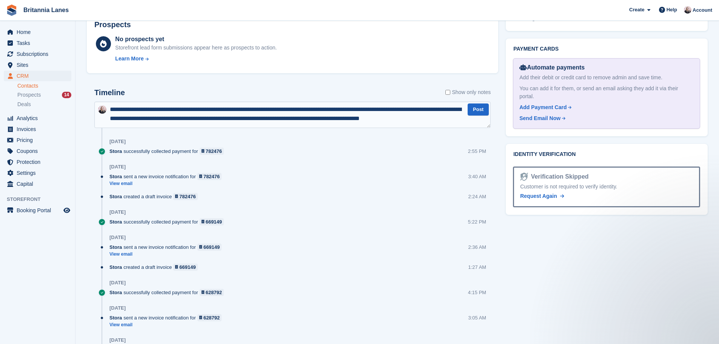
scroll to position [4, 0]
type textarea "**********"
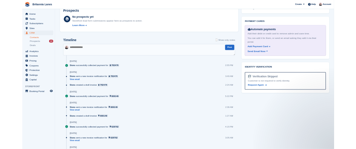
scroll to position [0, 0]
